Goal: Task Accomplishment & Management: Use online tool/utility

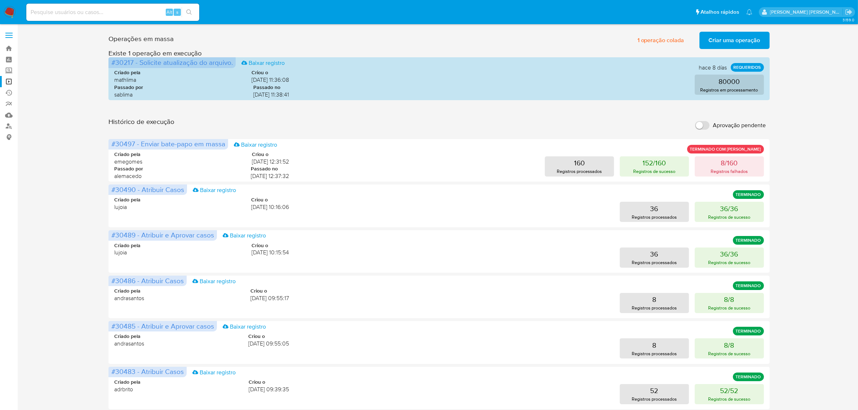
click at [739, 44] on span "Criar uma operação" at bounding box center [735, 40] width 52 height 16
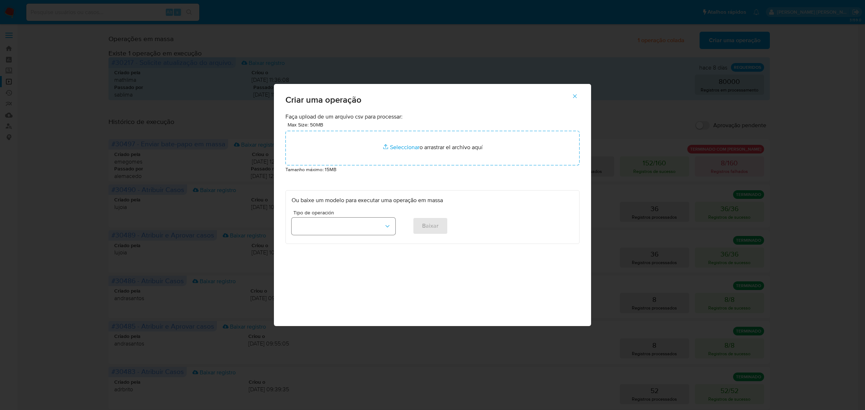
click at [388, 226] on icon "button" at bounding box center [387, 226] width 7 height 7
click at [329, 244] on span "Atribuir Casos" at bounding box center [313, 242] width 35 height 7
click at [427, 225] on span "Baixar" at bounding box center [430, 226] width 17 height 16
click at [575, 96] on icon "button" at bounding box center [575, 96] width 4 height 4
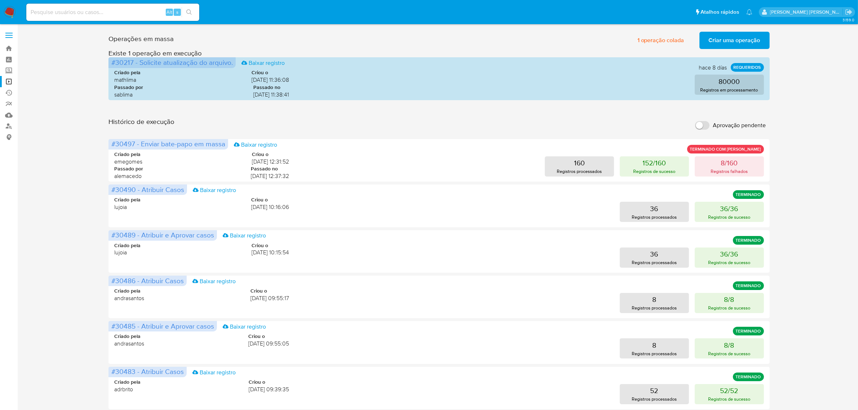
click at [730, 35] on span "Criar uma operação" at bounding box center [735, 40] width 52 height 16
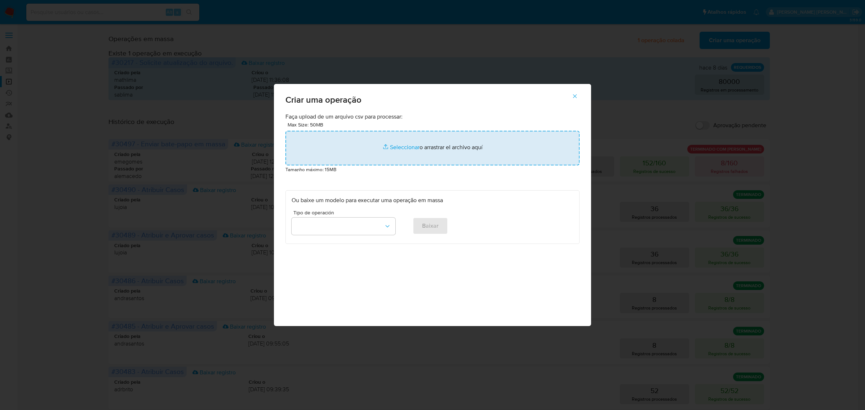
click at [405, 151] on input "file" at bounding box center [432, 148] width 294 height 35
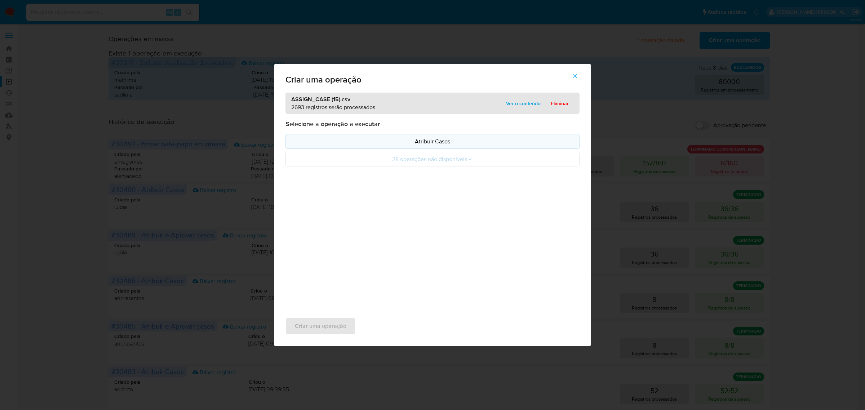
click at [437, 146] on p "Atribuir Casos" at bounding box center [432, 141] width 282 height 8
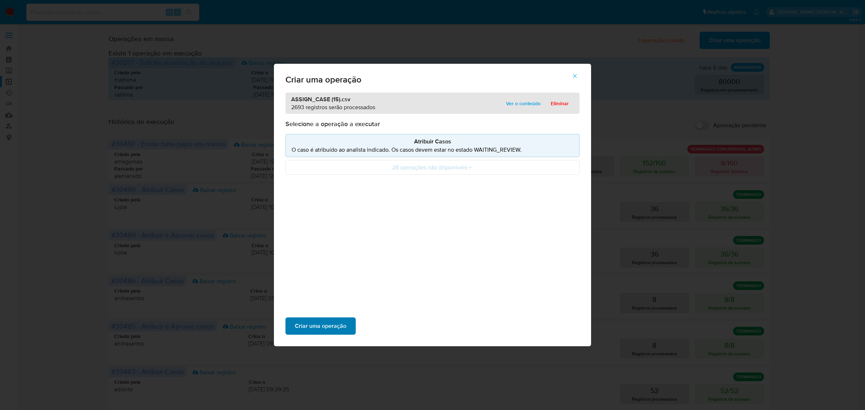
click at [328, 329] on span "Criar uma operação" at bounding box center [321, 326] width 52 height 16
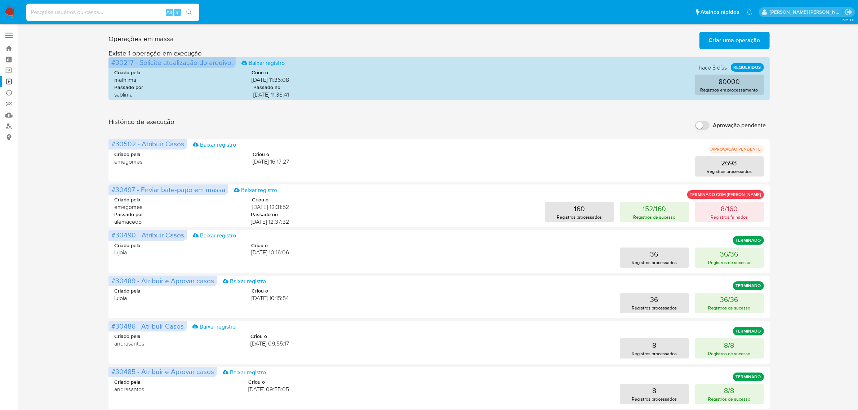
click at [107, 15] on input at bounding box center [112, 12] width 173 height 9
paste input "aH6HynvPq2F2neod2qOfkqly"
type input "aH6HynvPq2F2neod2qOfkqly"
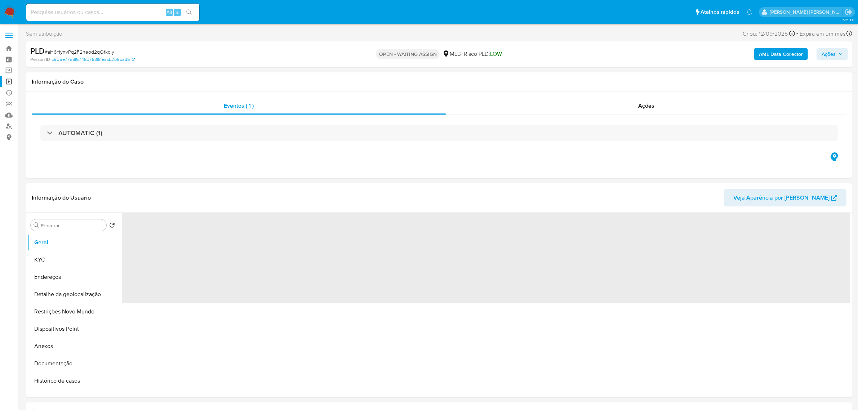
select select "10"
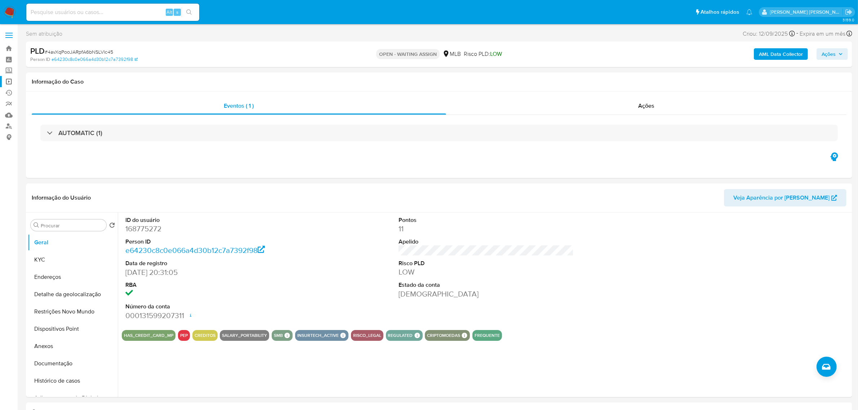
click at [11, 80] on link "Operações em massa" at bounding box center [43, 81] width 86 height 11
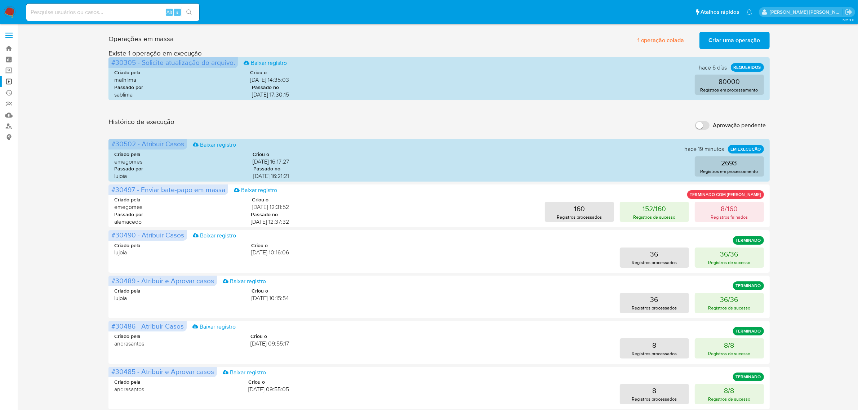
click at [97, 8] on input at bounding box center [112, 12] width 173 height 9
paste input "Z5bvL9ySgIiX5HQ4VrXmMHHw"
type input "Z5bvL9ySgIiX5HQ4VrXmMHHw"
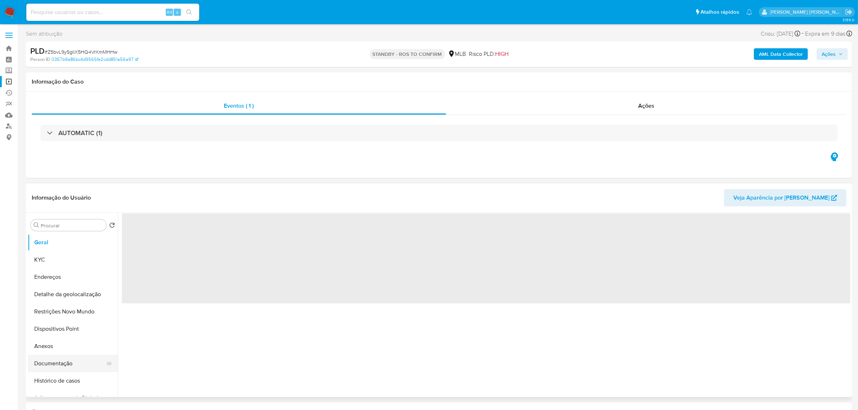
click at [62, 366] on button "Documentação" at bounding box center [70, 363] width 84 height 17
select select "10"
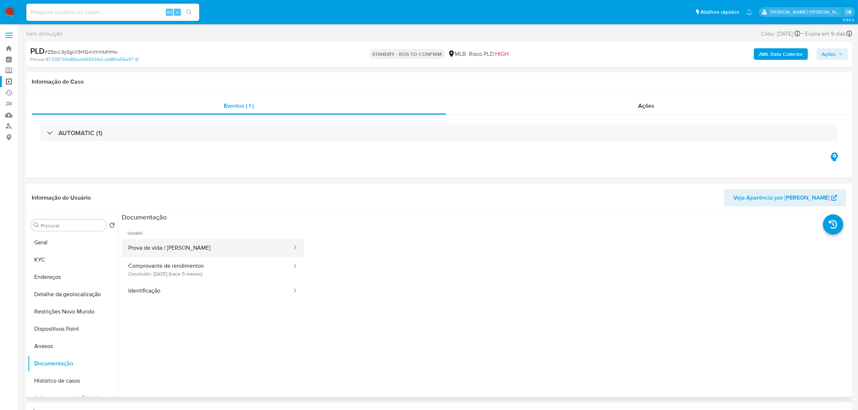
click at [179, 249] on button "Prova de vida / Selfie" at bounding box center [207, 248] width 171 height 18
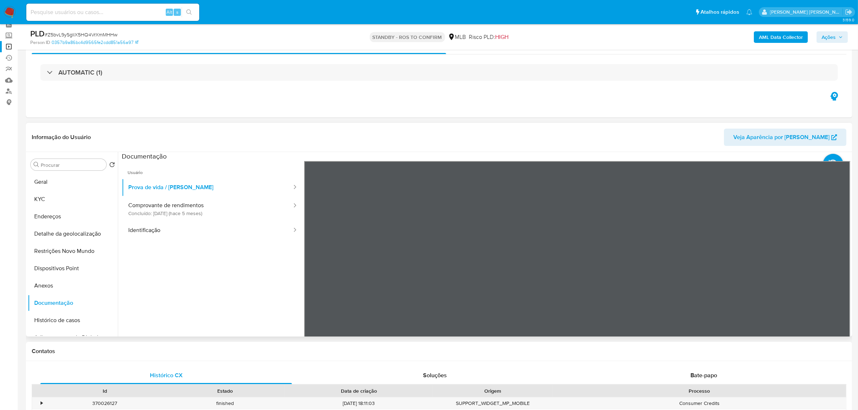
scroll to position [90, 0]
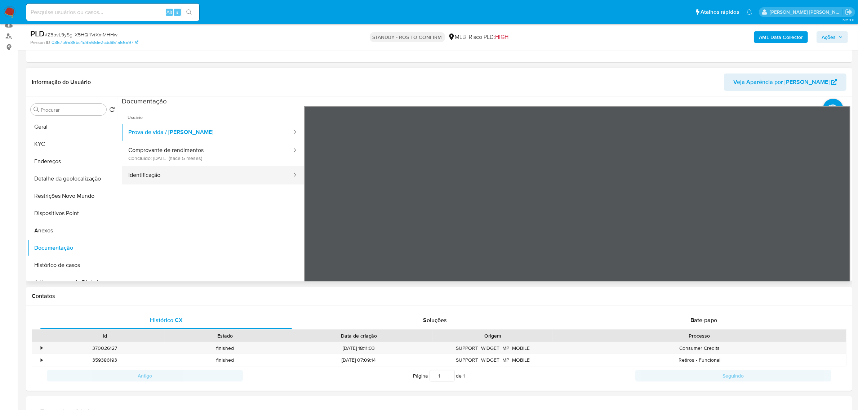
click at [152, 179] on button "Identificação" at bounding box center [207, 175] width 171 height 18
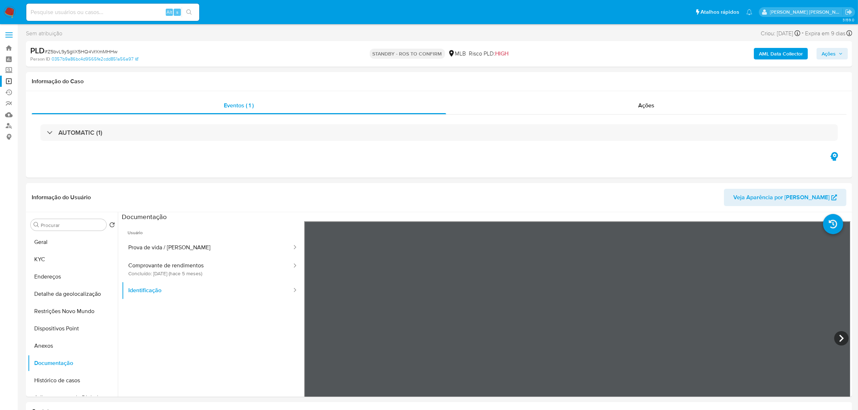
scroll to position [0, 0]
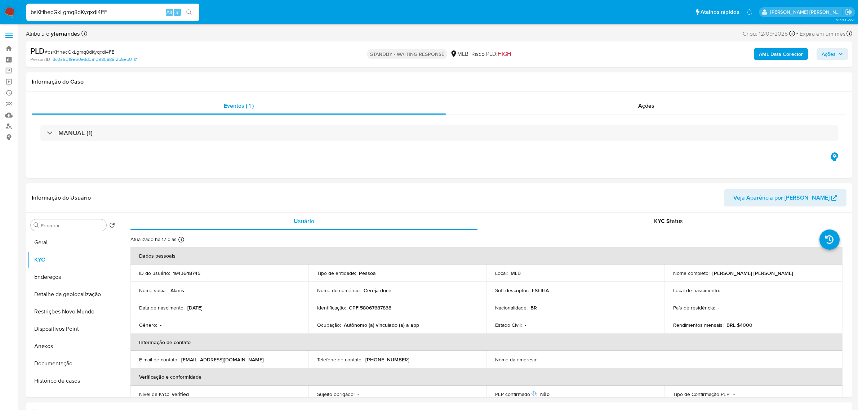
select select "10"
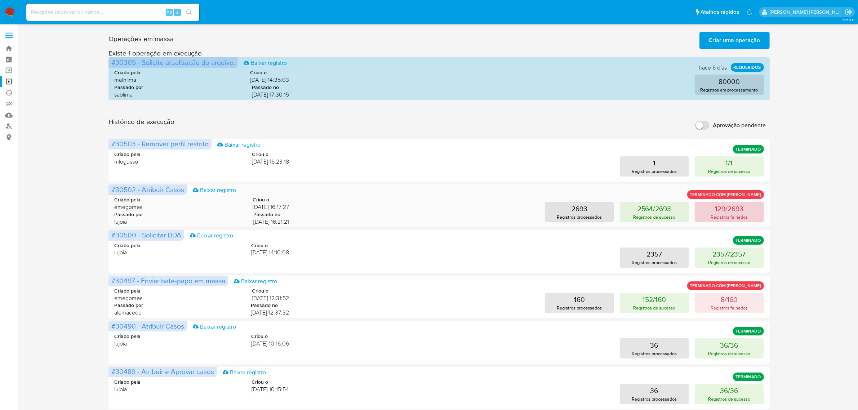
click at [723, 214] on p "Registros falhados" at bounding box center [728, 217] width 37 height 7
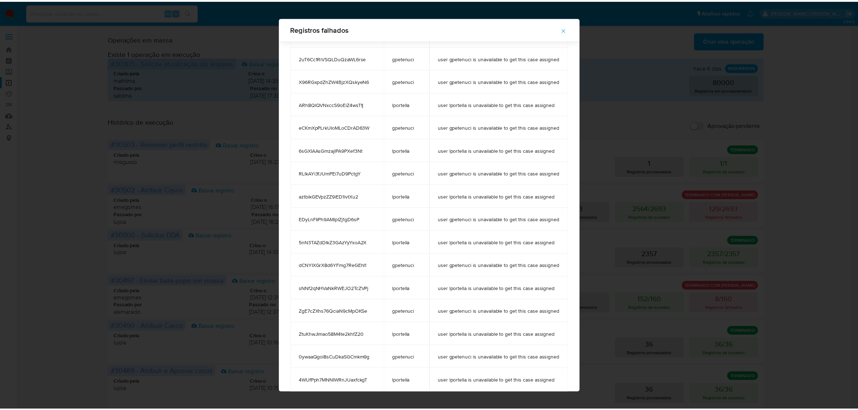
scroll to position [1975, 0]
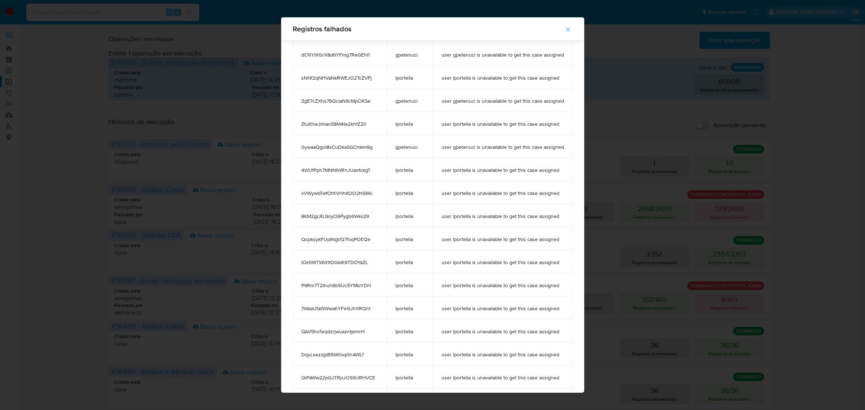
click at [568, 27] on icon "button" at bounding box center [567, 29] width 6 height 6
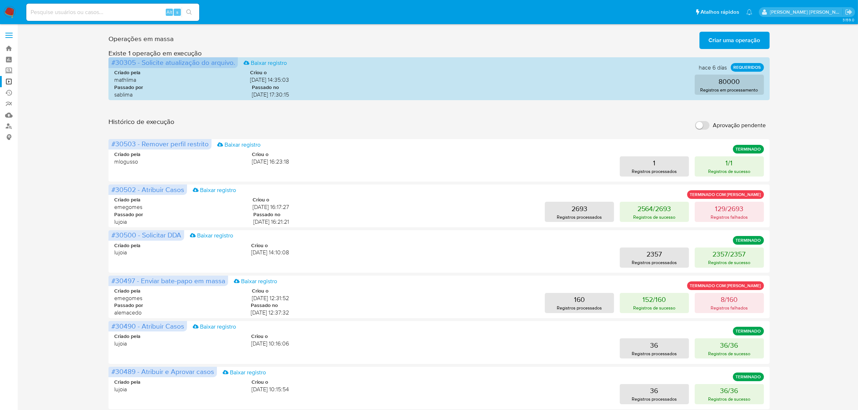
click at [12, 35] on span at bounding box center [8, 35] width 7 height 1
click at [0, 0] on input "checkbox" at bounding box center [0, 0] width 0 height 0
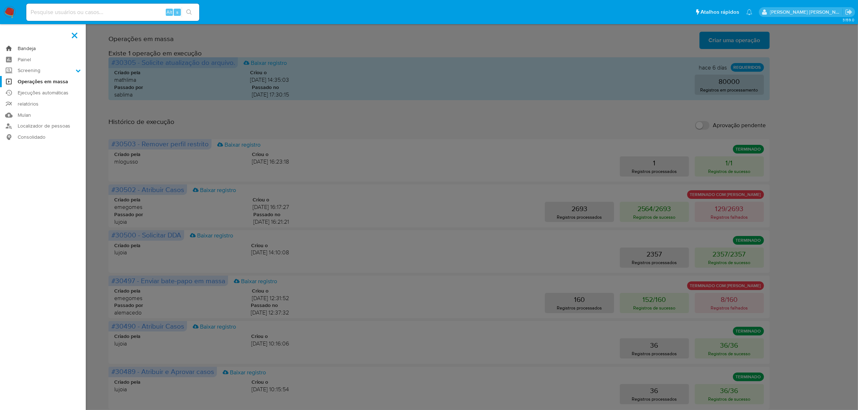
click at [27, 49] on link "Bandeja" at bounding box center [43, 48] width 86 height 11
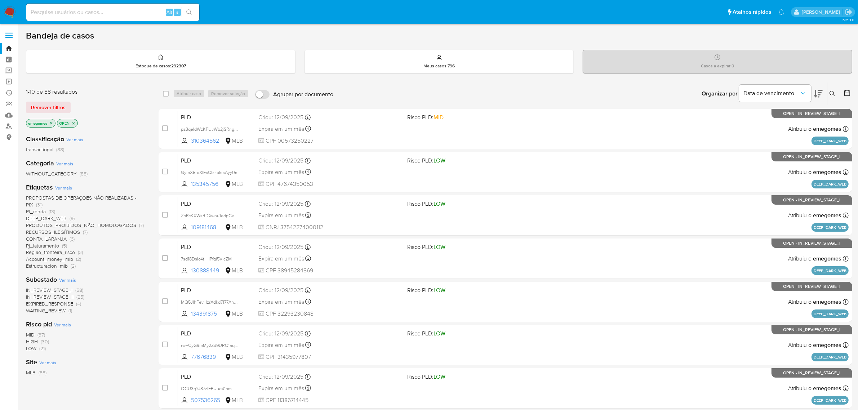
click at [53, 123] on icon "close-filter" at bounding box center [51, 123] width 4 height 4
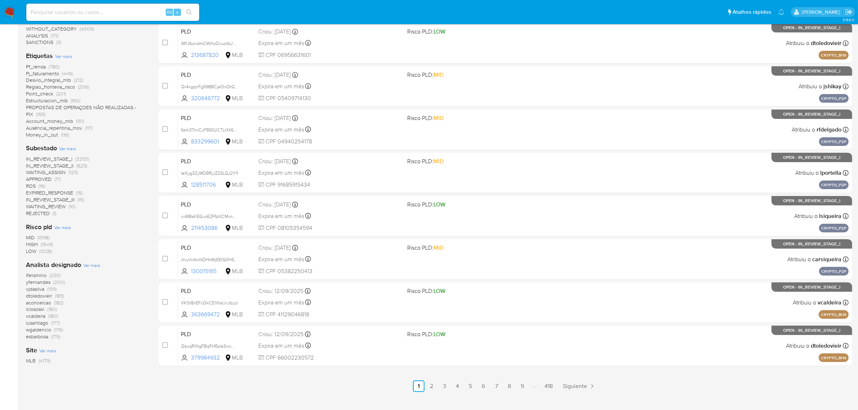
scroll to position [191, 0]
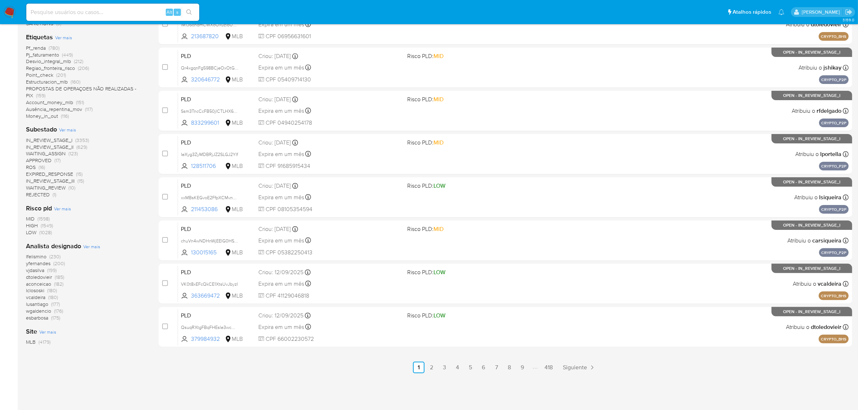
click at [37, 256] on span "lfelismino" at bounding box center [36, 256] width 21 height 7
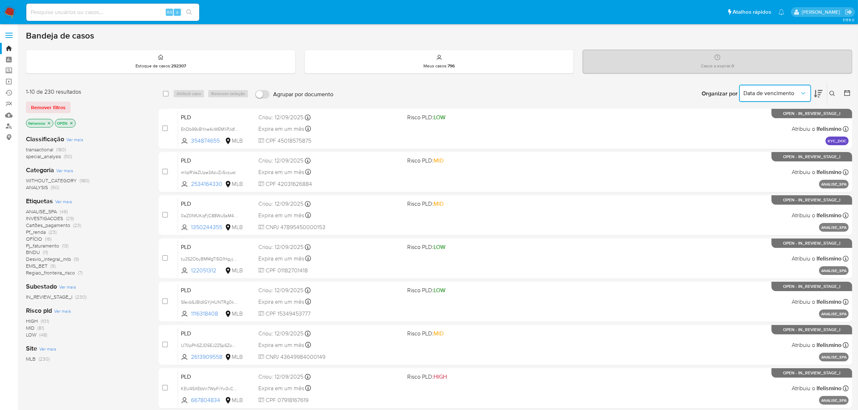
click at [806, 95] on icon "Organizar por" at bounding box center [802, 93] width 7 height 7
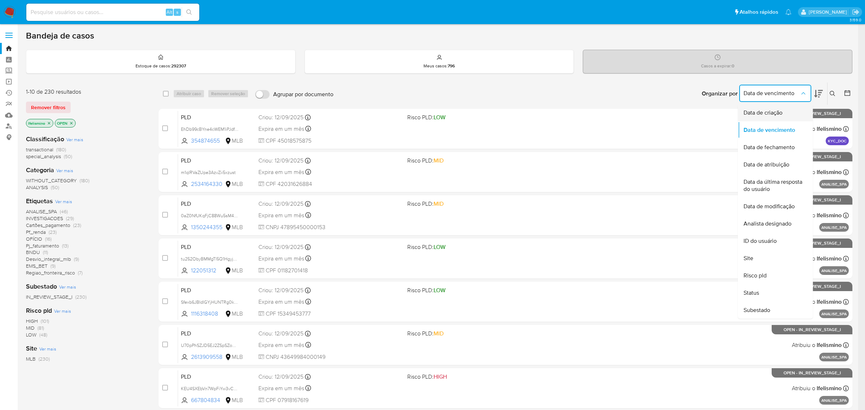
click at [776, 114] on span "Data de criação" at bounding box center [762, 112] width 39 height 7
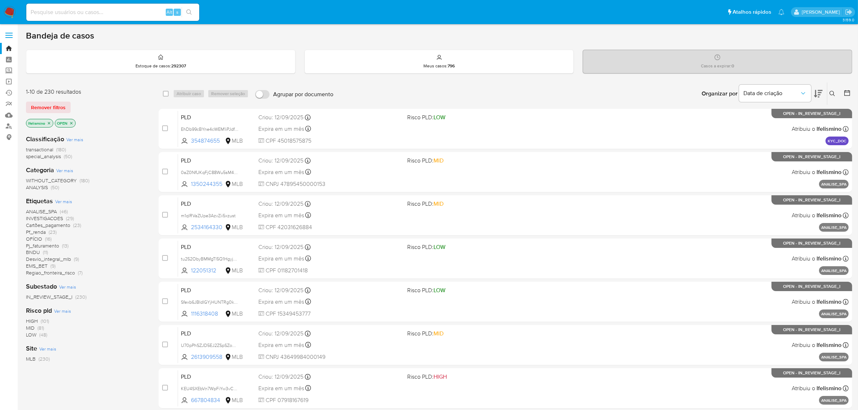
click at [817, 93] on icon at bounding box center [818, 93] width 9 height 9
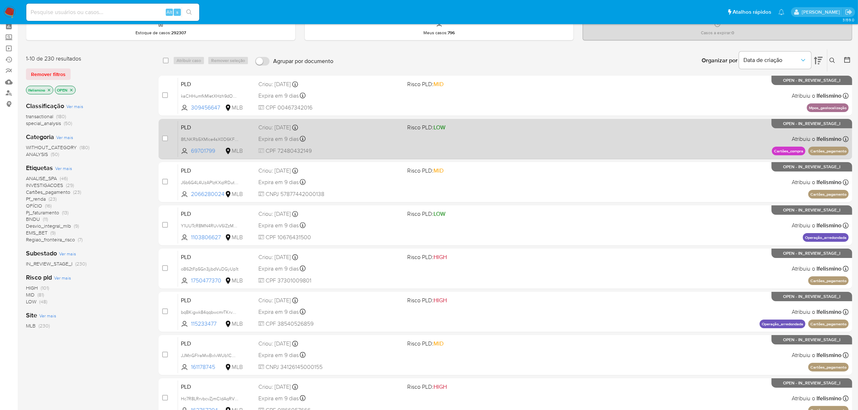
scroll to position [184, 0]
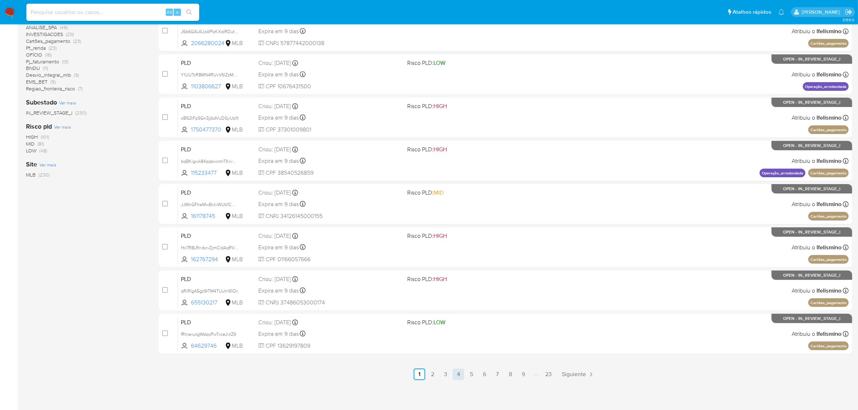
click at [460, 373] on link "4" at bounding box center [458, 374] width 12 height 12
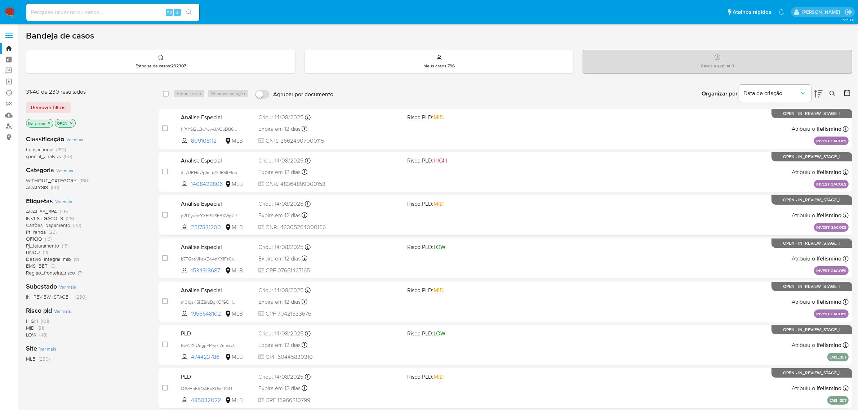
click at [49, 122] on icon "close-filter" at bounding box center [49, 123] width 4 height 4
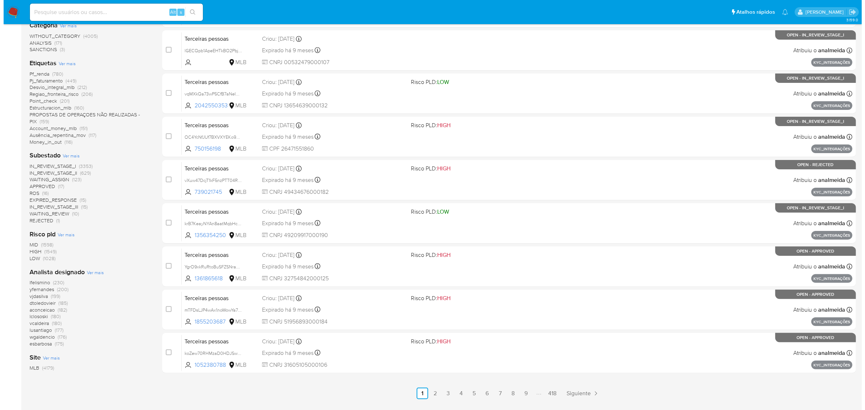
scroll to position [180, 0]
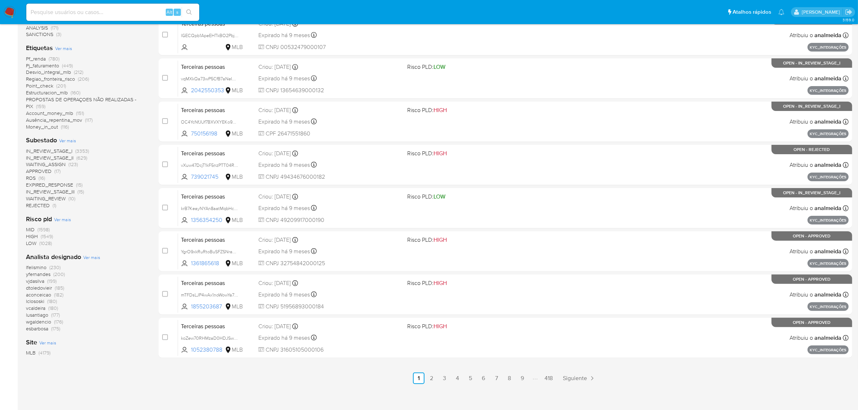
click at [90, 259] on span "Ver mais" at bounding box center [91, 257] width 17 height 6
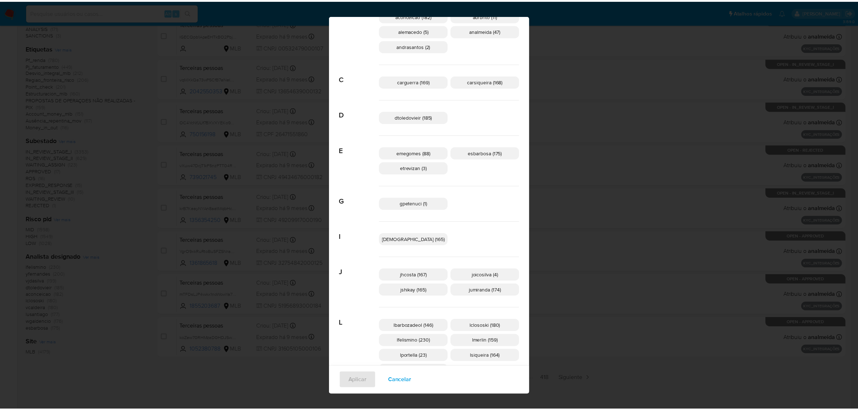
scroll to position [0, 0]
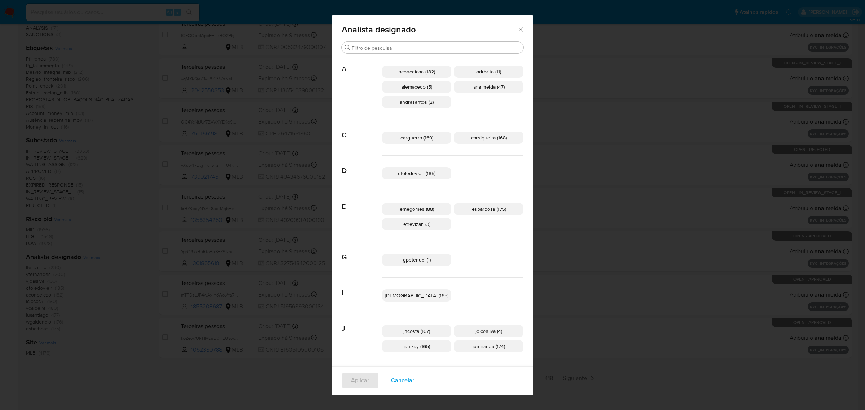
click at [517, 30] on icon "Fechar" at bounding box center [520, 29] width 7 height 7
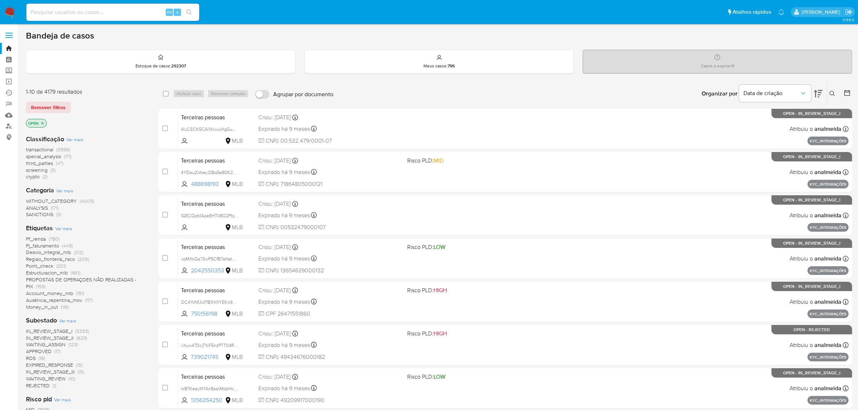
click at [12, 33] on span at bounding box center [8, 32] width 7 height 1
click at [0, 0] on input "checkbox" at bounding box center [0, 0] width 0 height 0
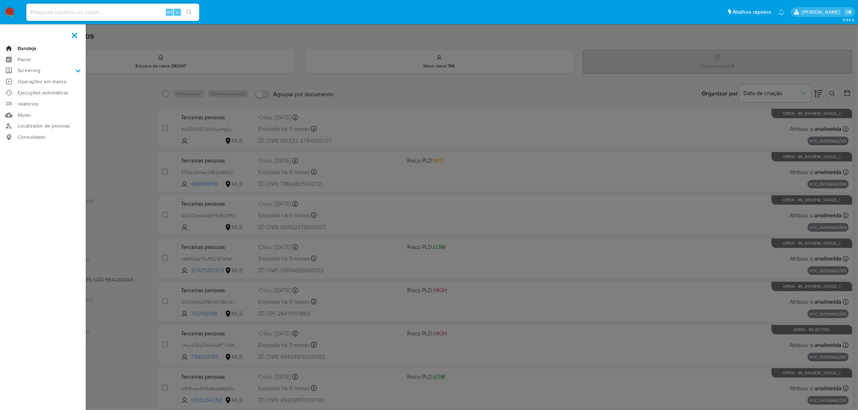
click at [26, 46] on link "Bandeja" at bounding box center [43, 48] width 86 height 11
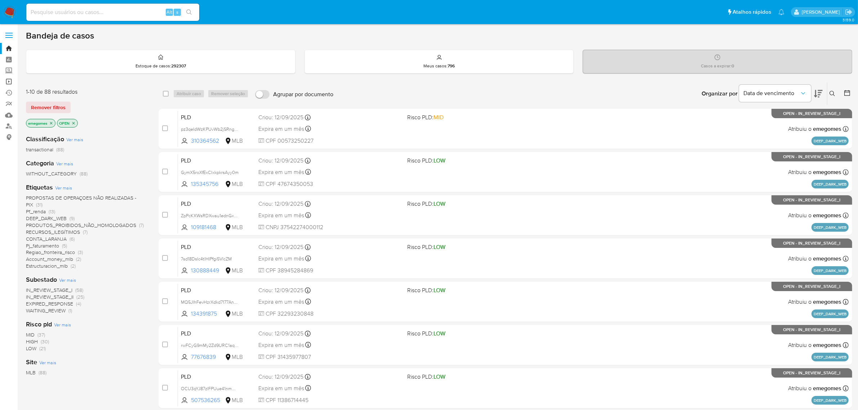
click at [10, 84] on link "Operações em massa" at bounding box center [43, 81] width 86 height 11
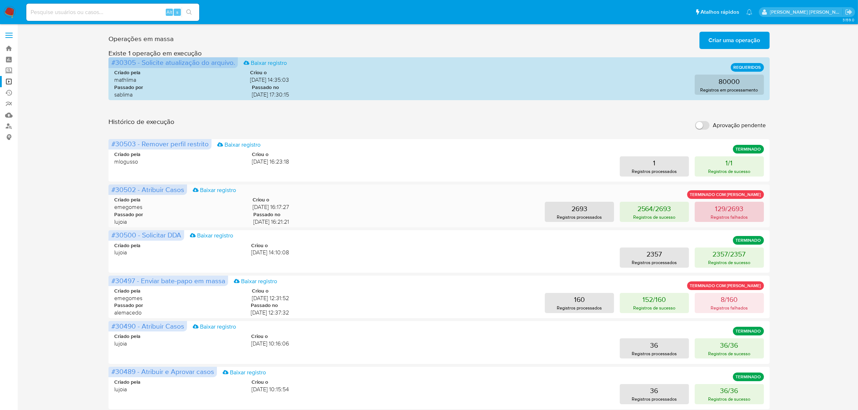
click at [733, 202] on button "129/2693 Registros falhados" at bounding box center [728, 212] width 69 height 20
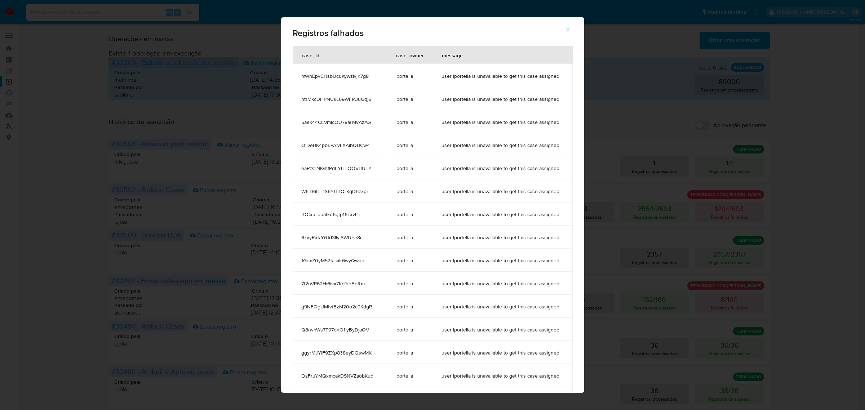
click at [569, 30] on icon "button" at bounding box center [567, 29] width 6 height 6
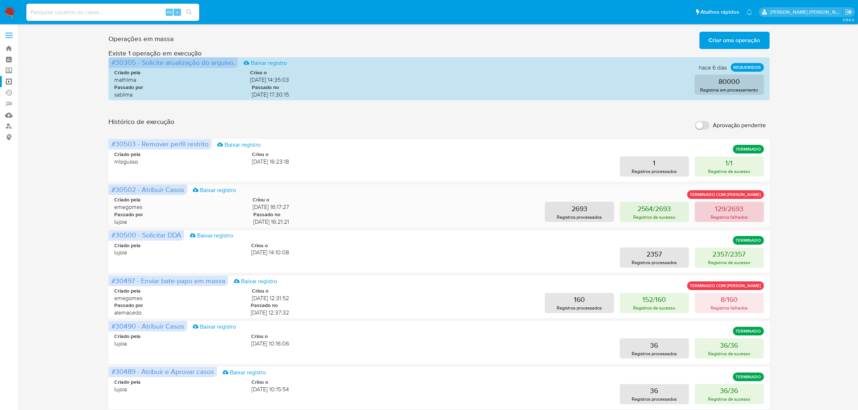
click at [736, 217] on p "Registros falhados" at bounding box center [728, 217] width 37 height 7
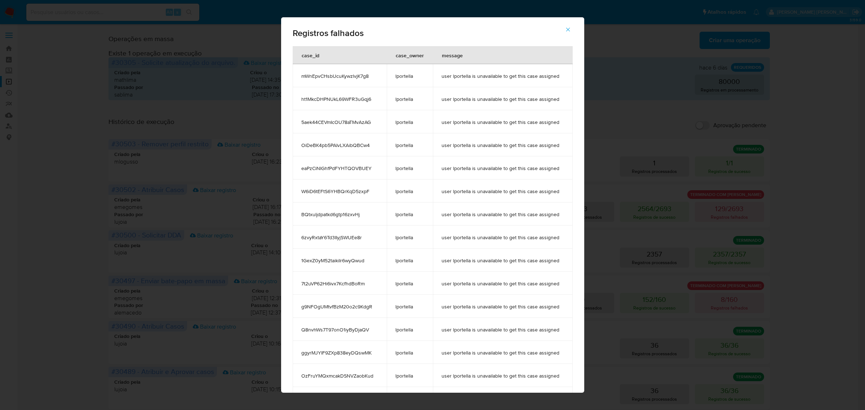
drag, startPoint x: 376, startPoint y: 101, endPoint x: 298, endPoint y: 99, distance: 78.2
click at [298, 99] on td "ht1MkcDHPNUkL69WFR3uGqj6" at bounding box center [339, 98] width 94 height 23
click at [63, 106] on div "Registros falhados case_id case_owner message mWnEpvCHsbUcuKywzlvjK7g8 lportell…" at bounding box center [432, 205] width 865 height 410
click at [568, 27] on icon "button" at bounding box center [567, 29] width 6 height 6
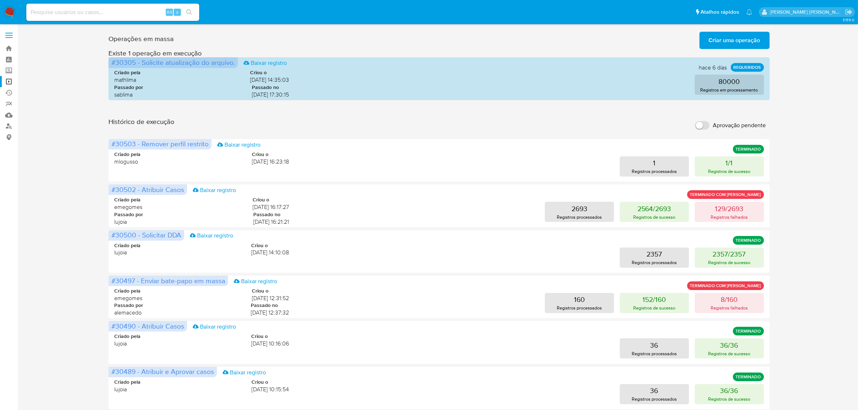
click at [122, 15] on input at bounding box center [112, 12] width 173 height 9
paste input "ht1MkcDHPNUkL69WFR3uGqj6"
type input "ht1MkcDHPNUkL69WFR3uGqj6"
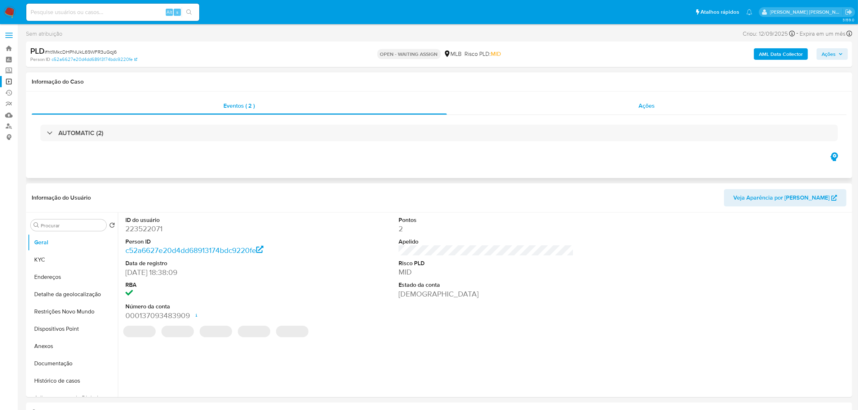
select select "10"
